Goal: Information Seeking & Learning: Learn about a topic

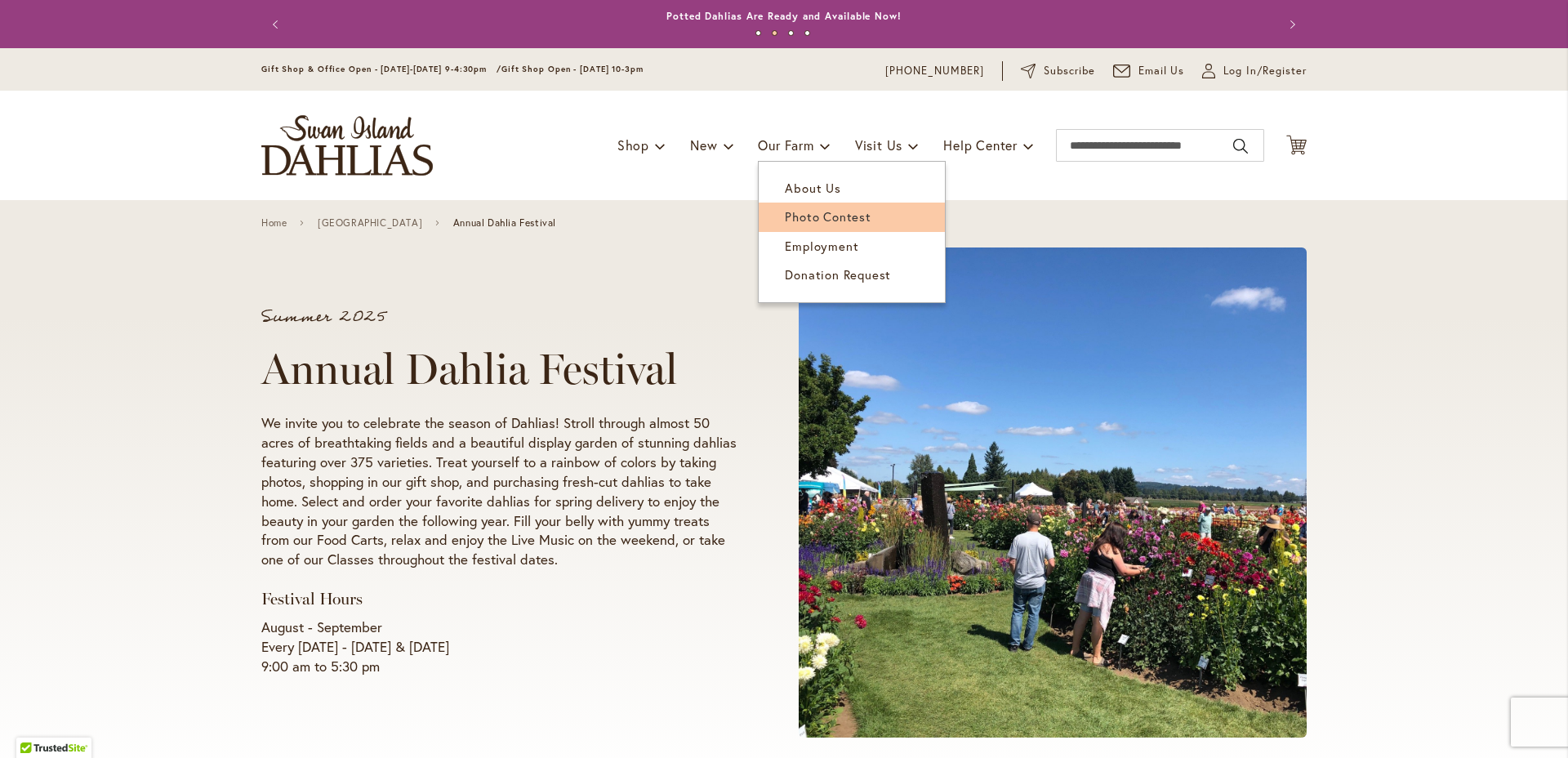
click at [796, 219] on span "Photo Contest" at bounding box center [828, 216] width 86 height 16
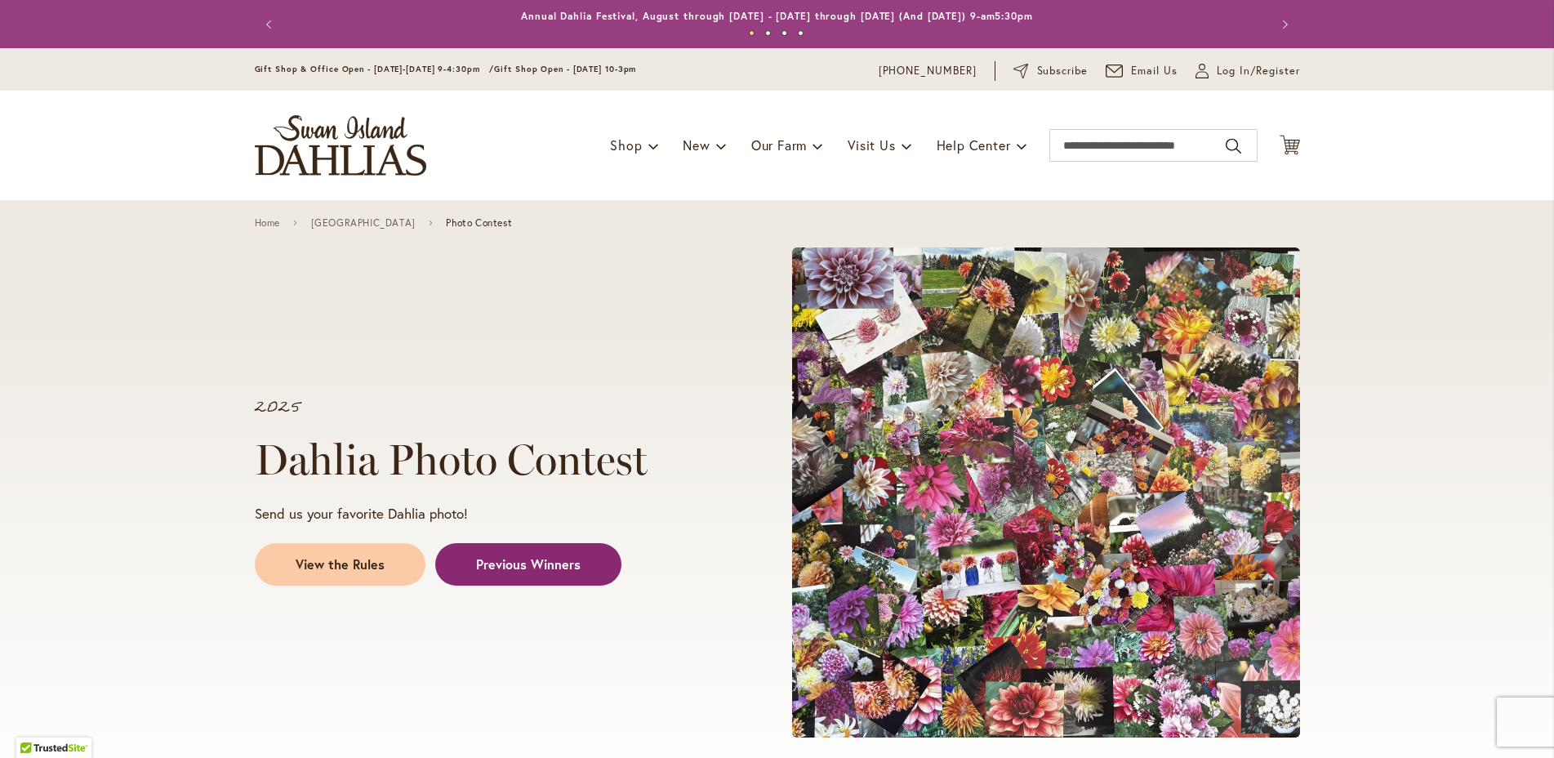
click at [541, 562] on span "Previous Winners" at bounding box center [528, 564] width 105 height 19
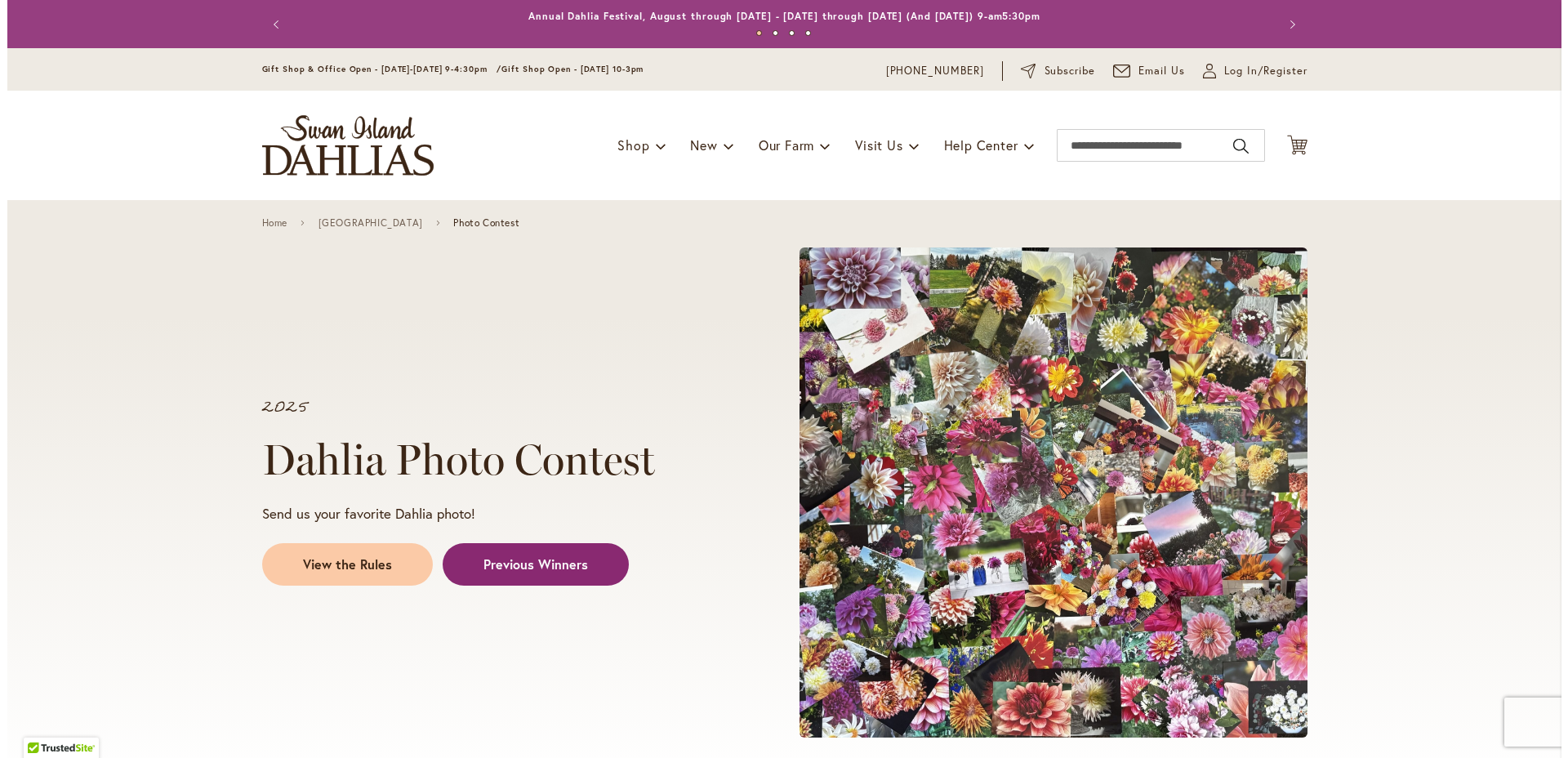
scroll to position [1594, 0]
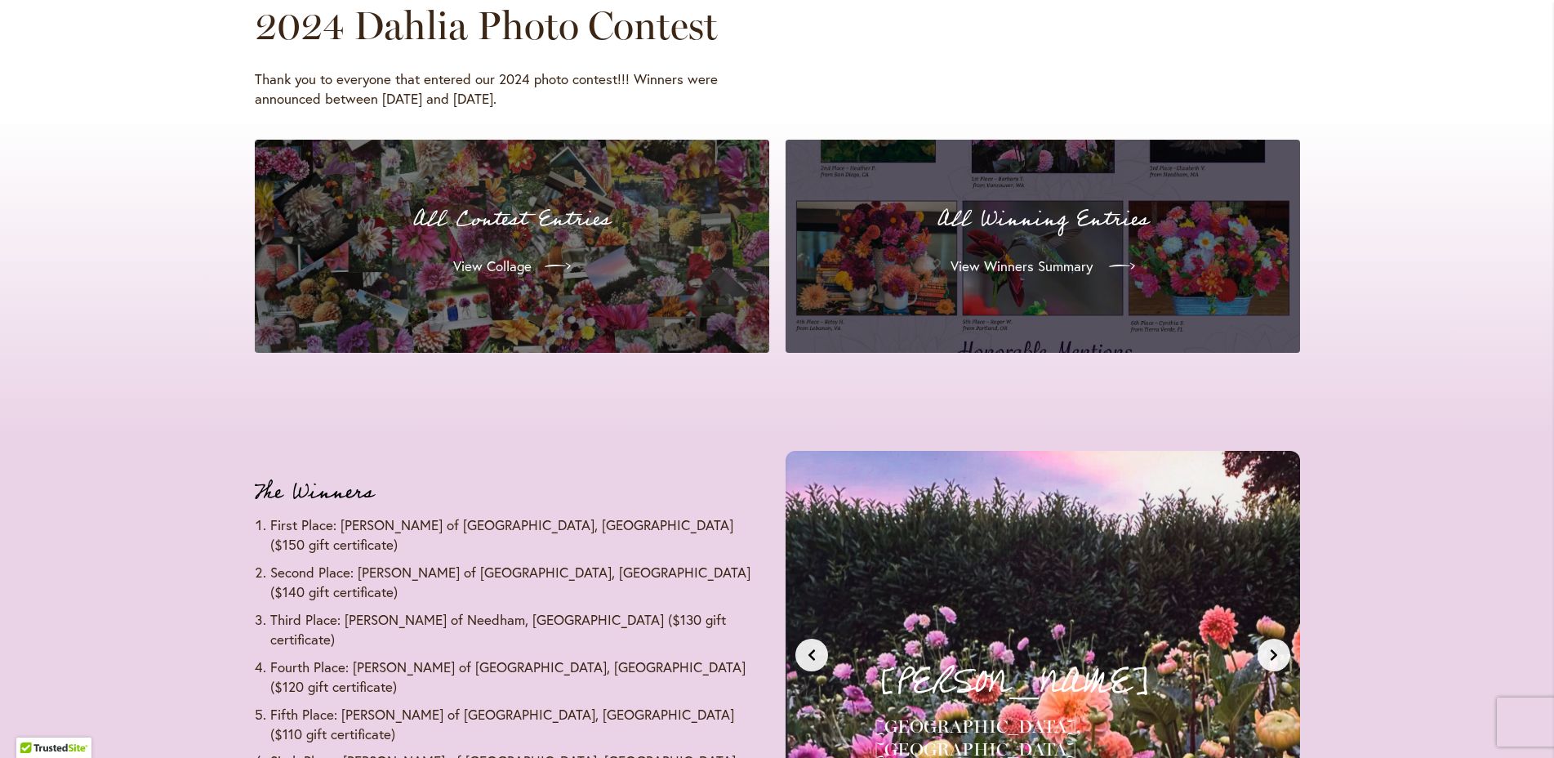
click at [1038, 265] on span "View Winners Summary" at bounding box center [1022, 266] width 142 height 20
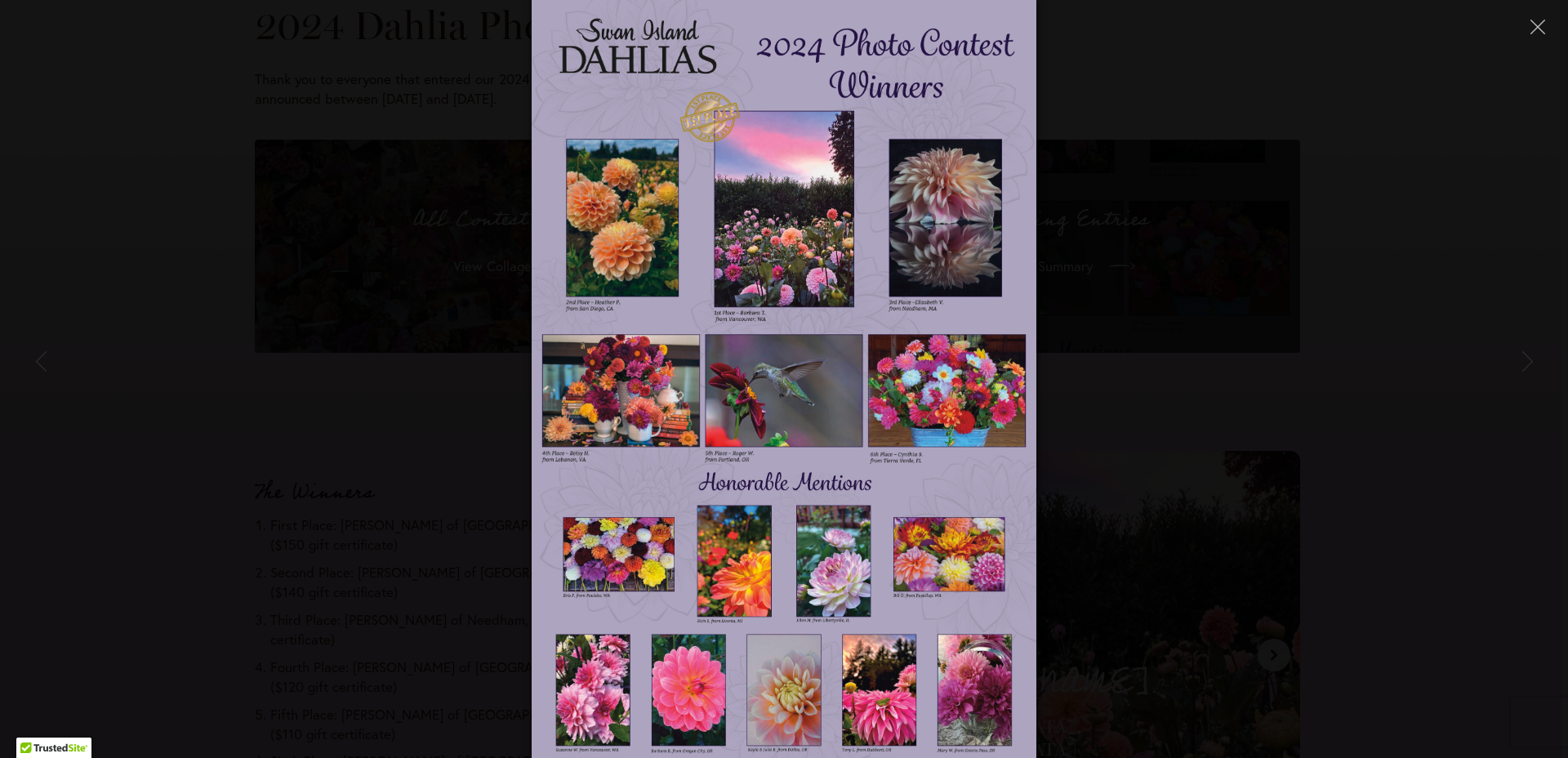
click at [805, 412] on img at bounding box center [785, 379] width 506 height 758
